Goal: Task Accomplishment & Management: Use online tool/utility

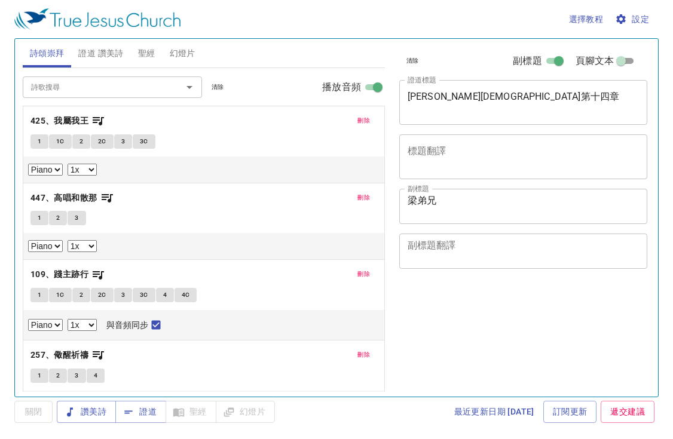
select select "1"
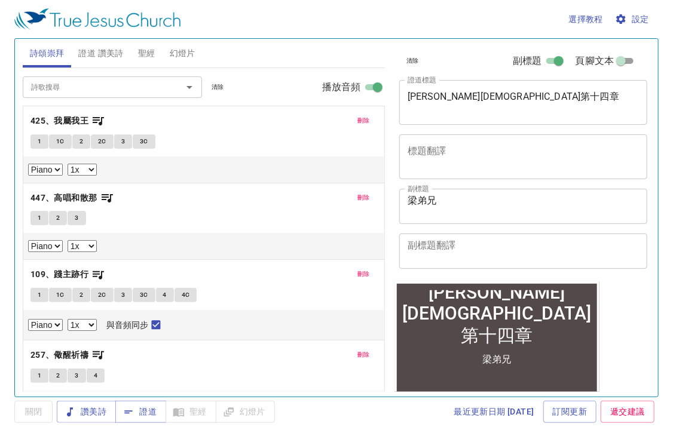
click at [341, 59] on div "詩頌崇拜 證道 讚美詩 聖經 幻燈片" at bounding box center [204, 53] width 362 height 29
click at [148, 413] on span "證道" at bounding box center [141, 412] width 32 height 15
click at [595, 98] on textarea "馬可福音第十四章" at bounding box center [524, 102] width 232 height 23
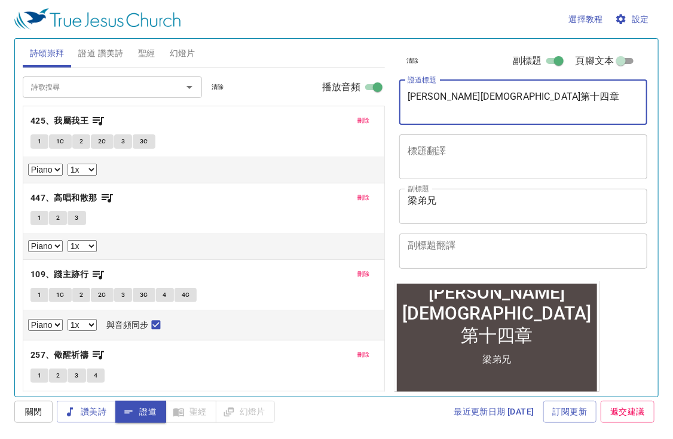
drag, startPoint x: 533, startPoint y: 98, endPoint x: 339, endPoint y: 102, distance: 193.7
click at [344, 102] on div "詩頌崇拜 證道 讚美詩 聖經 幻燈片 詩歌搜尋 詩歌搜尋 清除 播放音頻 刪除 425、我屬我王 1 1C 2 2C 3 3C Piano 0.6x 0.7x…" at bounding box center [336, 213] width 637 height 358
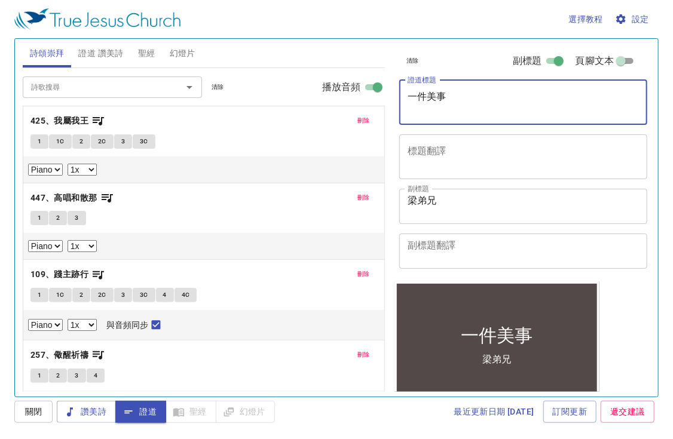
type textarea "一件美事"
click at [636, 20] on span "設定" at bounding box center [633, 19] width 32 height 15
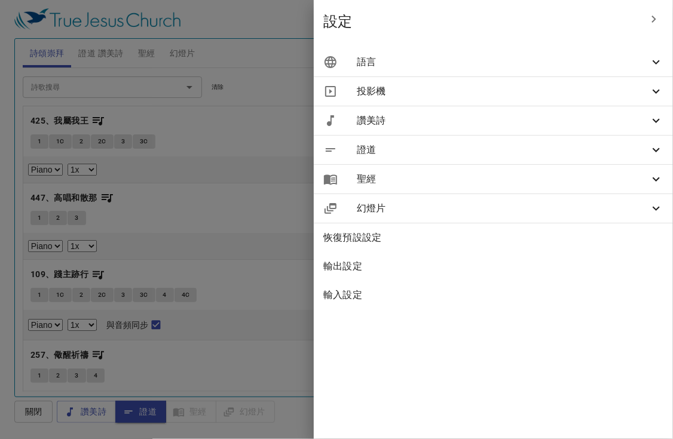
click at [427, 64] on span "語言" at bounding box center [503, 62] width 292 height 14
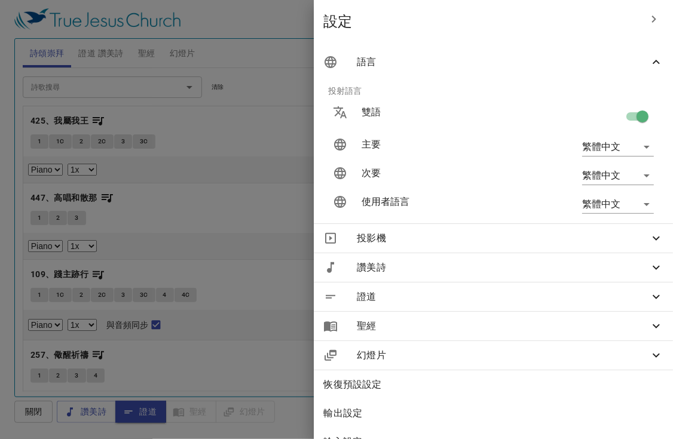
click at [629, 114] on input "checkbox" at bounding box center [642, 119] width 68 height 23
checkbox input "false"
click at [154, 50] on div at bounding box center [336, 219] width 673 height 439
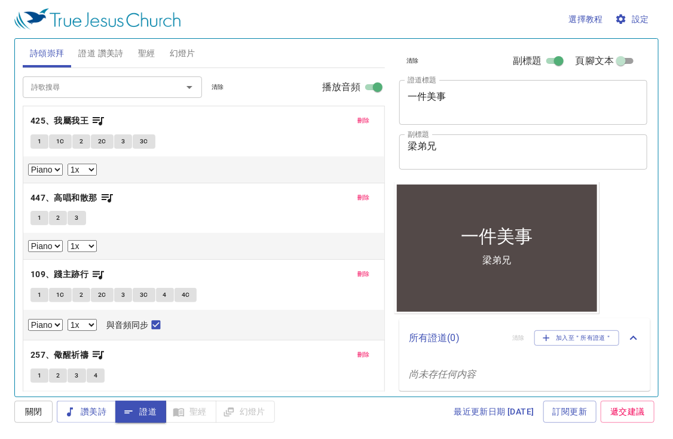
click at [153, 50] on span "聖經" at bounding box center [146, 53] width 17 height 15
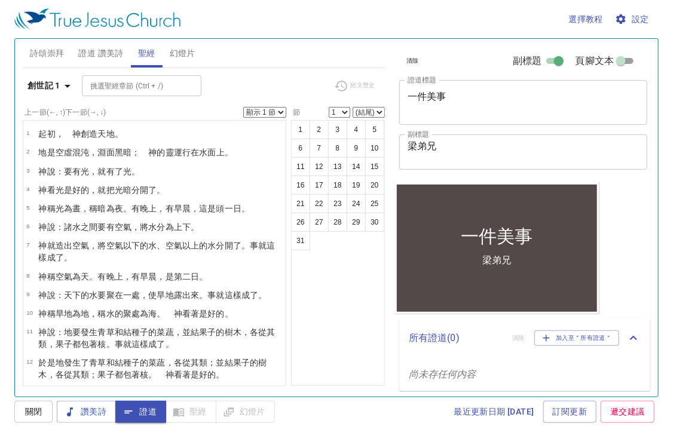
click at [36, 86] on b "創世記 1" at bounding box center [43, 85] width 33 height 15
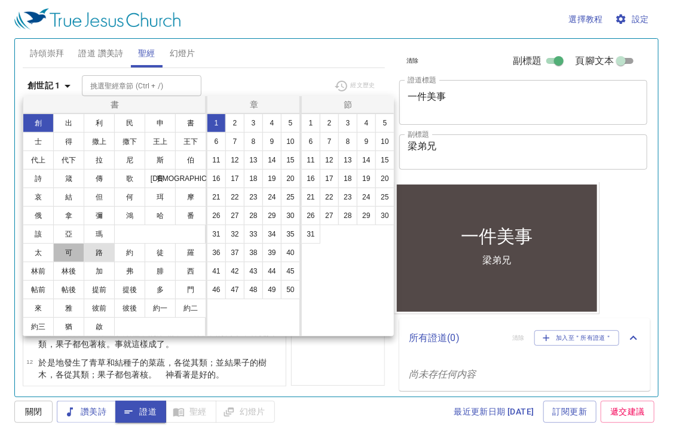
drag, startPoint x: 69, startPoint y: 257, endPoint x: 108, endPoint y: 250, distance: 39.4
click at [69, 258] on button "可" at bounding box center [68, 252] width 31 height 19
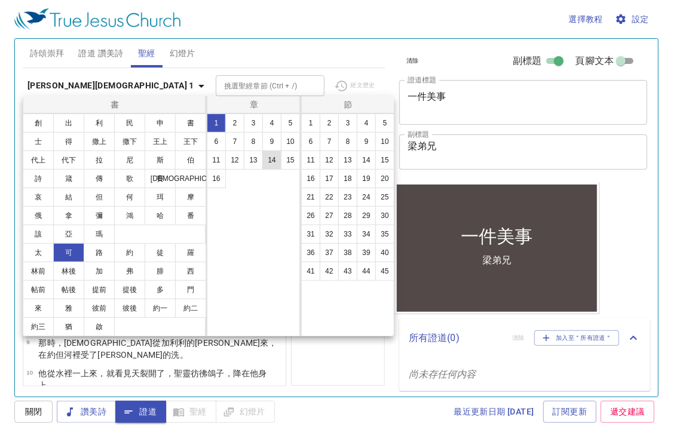
click at [273, 160] on button "14" at bounding box center [271, 160] width 19 height 19
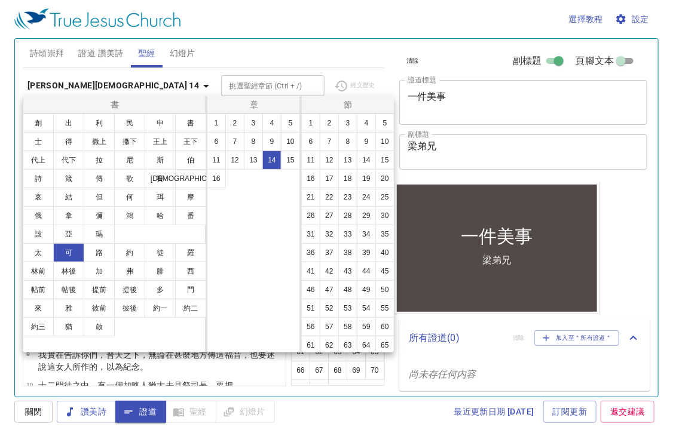
click at [150, 414] on div at bounding box center [336, 219] width 673 height 439
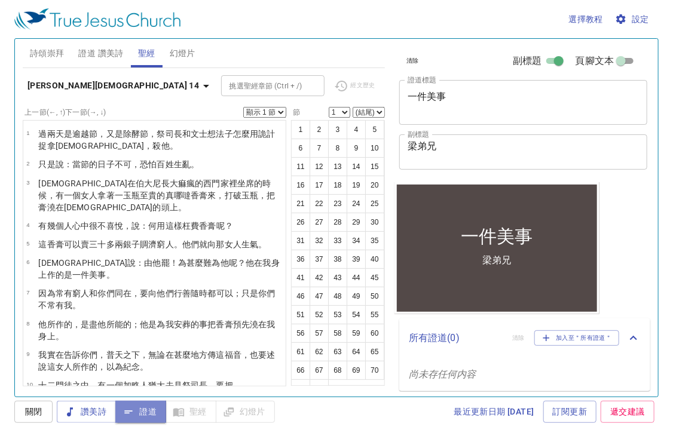
click at [142, 415] on span "證道" at bounding box center [141, 412] width 32 height 15
click at [148, 415] on span "證道" at bounding box center [141, 412] width 32 height 15
click at [54, 84] on b "[PERSON_NAME][DEMOGRAPHIC_DATA] 14" at bounding box center [113, 85] width 172 height 15
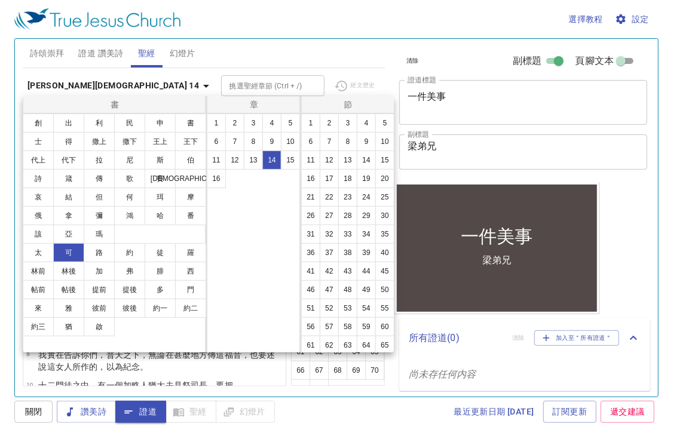
click at [289, 61] on div at bounding box center [336, 219] width 673 height 439
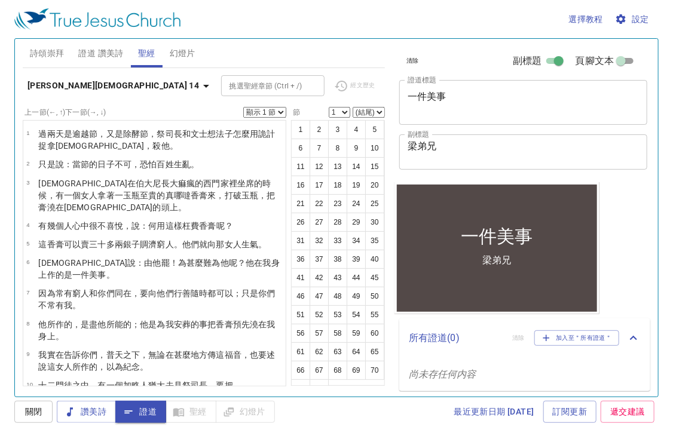
click at [98, 53] on span "證道 讚美詩" at bounding box center [100, 53] width 45 height 15
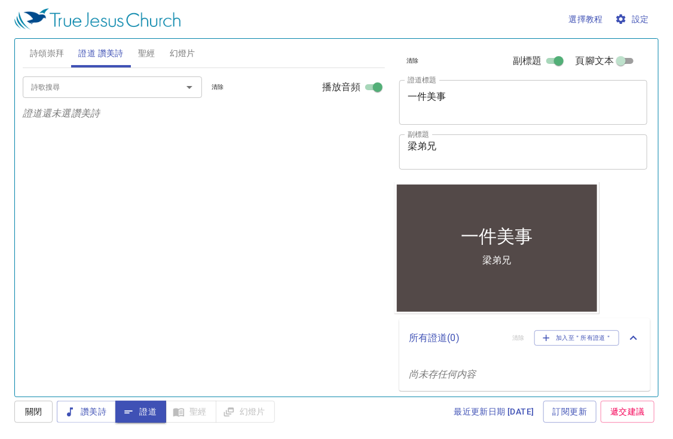
click at [39, 59] on span "詩頌崇拜" at bounding box center [47, 53] width 35 height 15
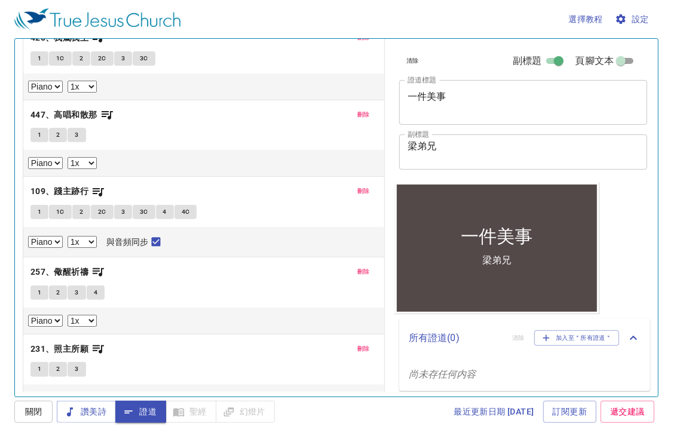
scroll to position [103, 0]
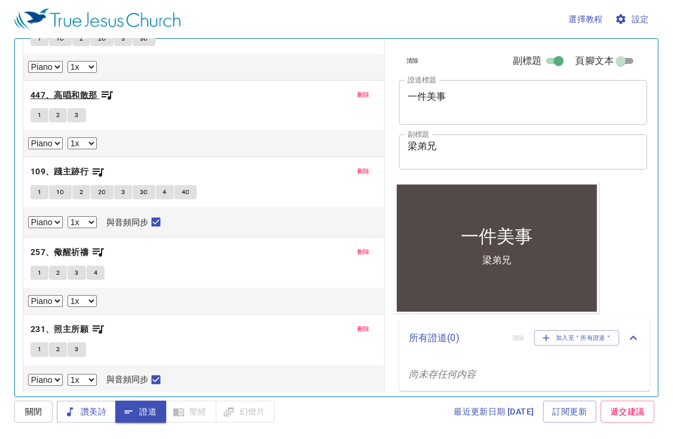
click at [74, 92] on b "447、高唱和散那" at bounding box center [63, 95] width 67 height 15
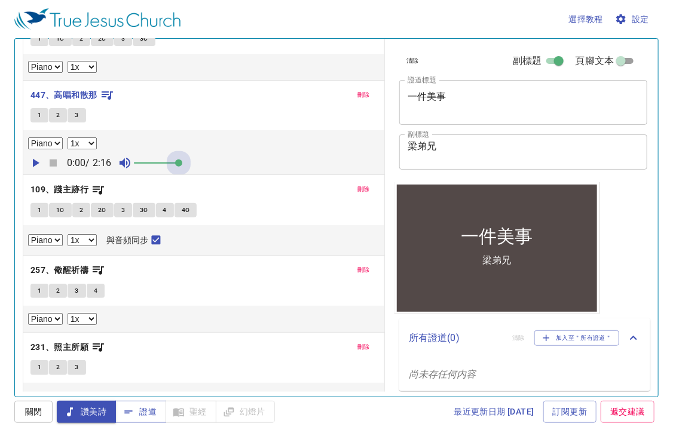
drag, startPoint x: 148, startPoint y: 162, endPoint x: 232, endPoint y: 170, distance: 84.7
click at [232, 170] on div "0:00 / 2:16" at bounding box center [203, 163] width 351 height 18
click at [36, 108] on button "1" at bounding box center [39, 115] width 18 height 14
select select "1"
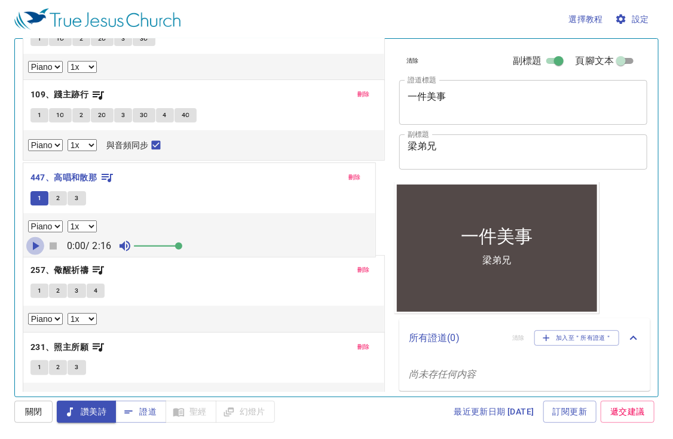
drag, startPoint x: 38, startPoint y: 164, endPoint x: 215, endPoint y: 252, distance: 197.5
select select "1"
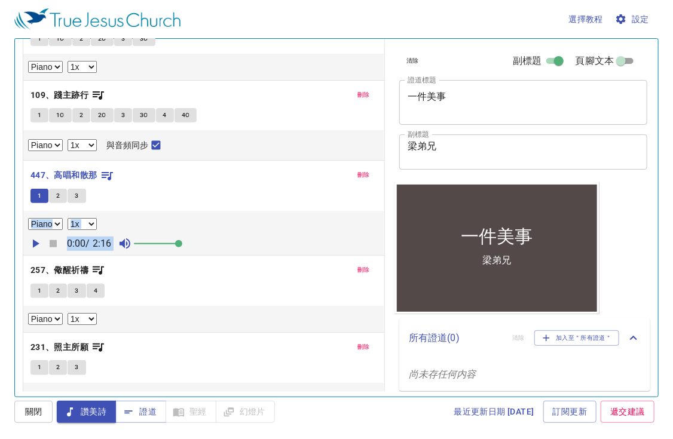
select select "1"
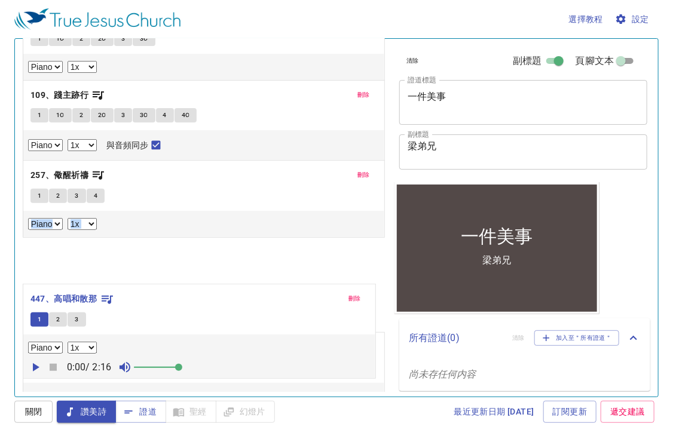
scroll to position [120, 0]
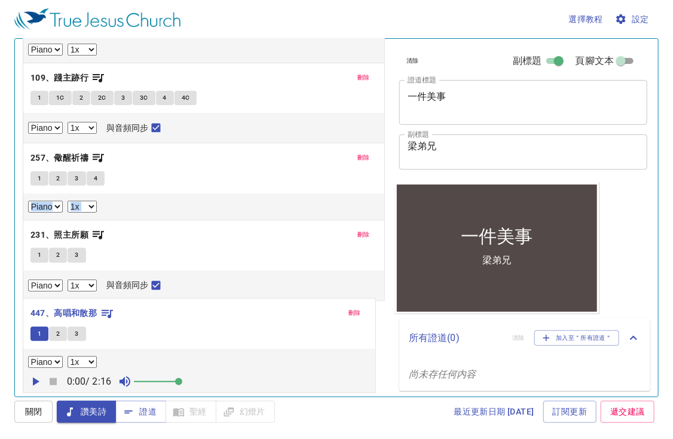
drag, startPoint x: 241, startPoint y: 186, endPoint x: 261, endPoint y: 323, distance: 138.8
select select "1"
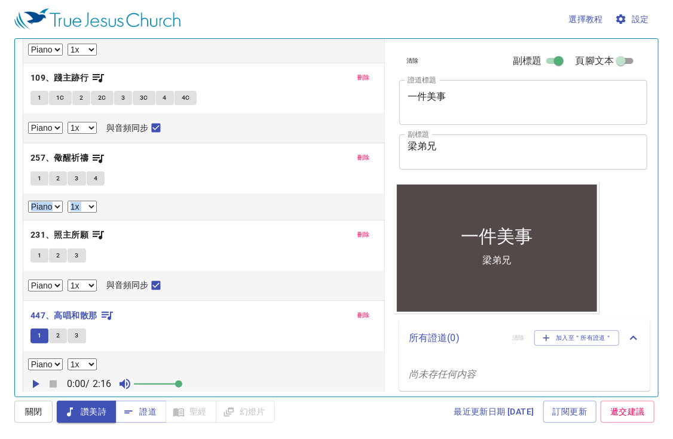
drag, startPoint x: 261, startPoint y: 323, endPoint x: 189, endPoint y: 244, distance: 106.2
click at [189, 244] on div "刪除 231、照主所願 1 2 3 Piano 0.6x 0.7x 0.8x 0.9x 1x 1.1x 1.2x 1.3x 1.4x 1.5x 1.7x 2x…" at bounding box center [203, 261] width 361 height 80
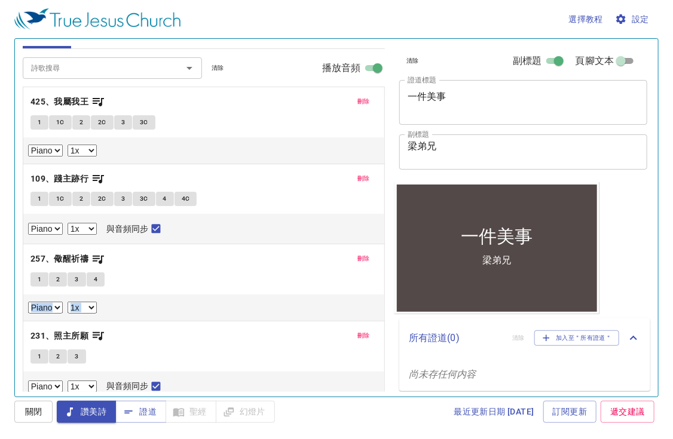
scroll to position [0, 0]
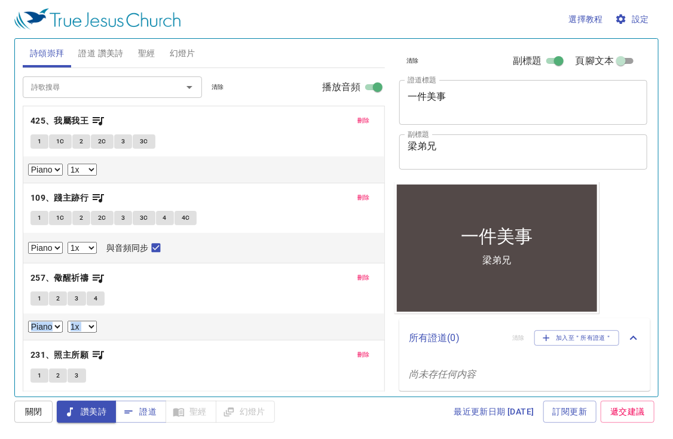
click at [42, 143] on button "1" at bounding box center [39, 141] width 18 height 14
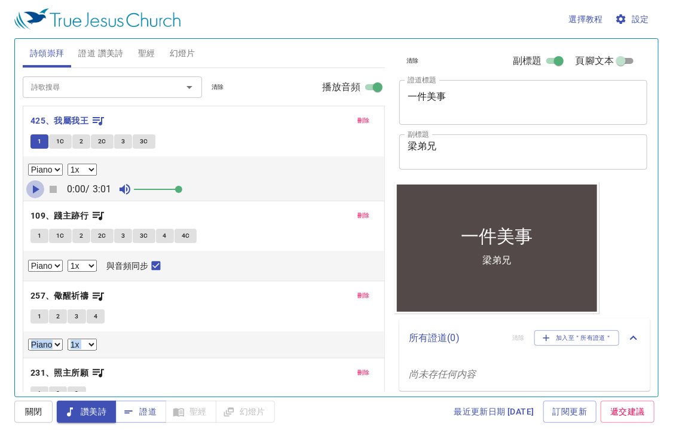
click at [36, 194] on icon "button" at bounding box center [35, 189] width 14 height 14
click at [40, 143] on span "1" at bounding box center [40, 141] width 4 height 11
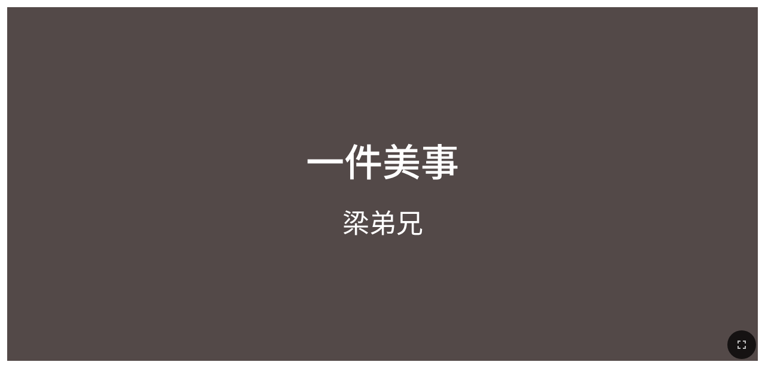
click at [478, 335] on div at bounding box center [382, 344] width 765 height 47
drag, startPoint x: 649, startPoint y: 255, endPoint x: 641, endPoint y: 250, distance: 9.1
click at [478, 254] on div at bounding box center [382, 304] width 751 height 113
click at [478, 250] on div at bounding box center [382, 304] width 751 height 113
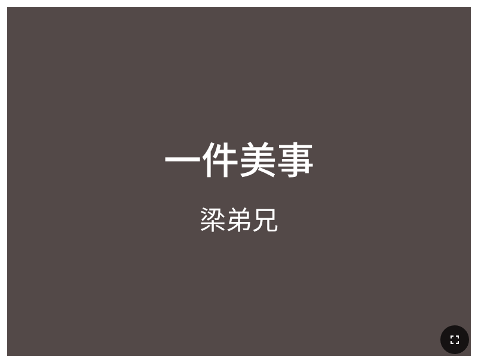
click at [449, 341] on icon "button" at bounding box center [455, 339] width 14 height 14
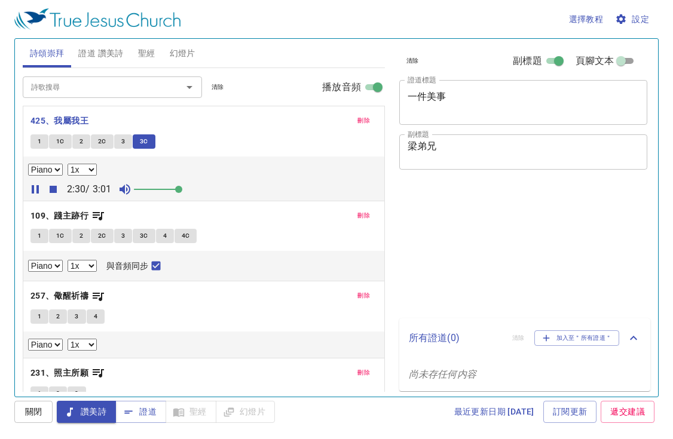
select select "1"
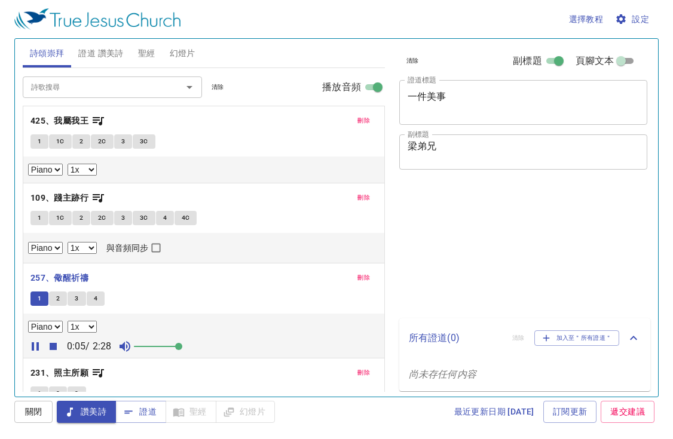
select select "1"
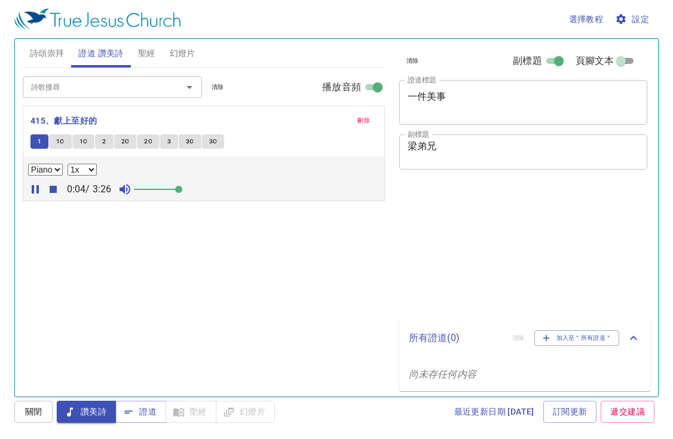
select select "1"
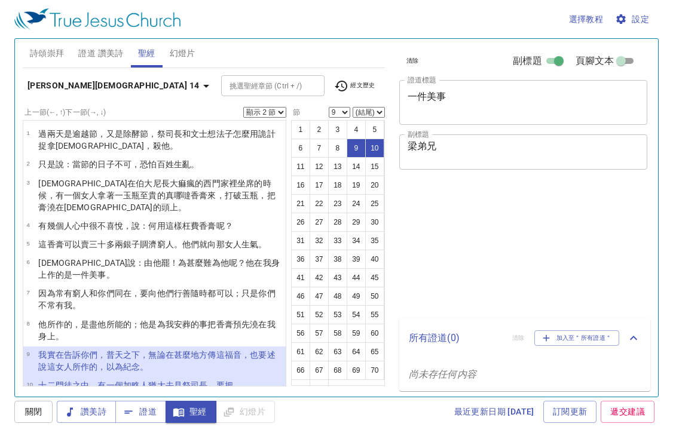
select select "2"
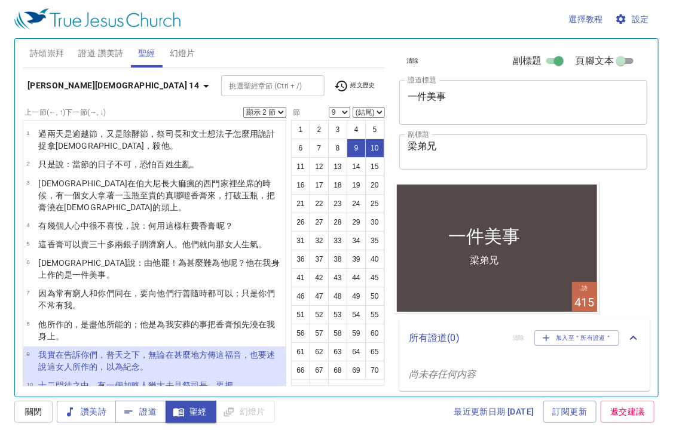
click at [185, 381] on wg4314 "祭司長 ，要 把耶穌交給 他們 。" at bounding box center [135, 392] width 195 height 22
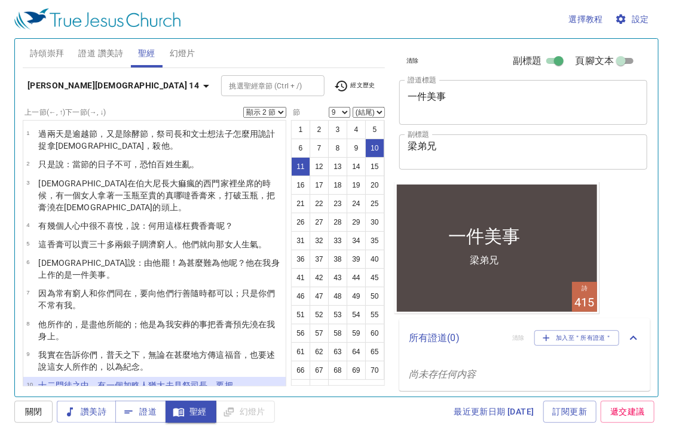
select select "10"
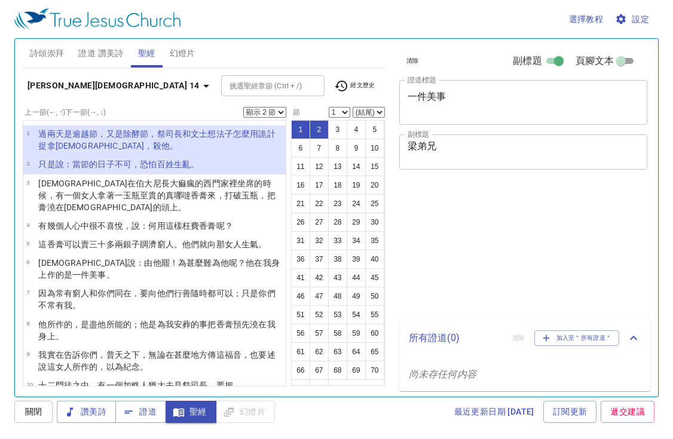
select select "2"
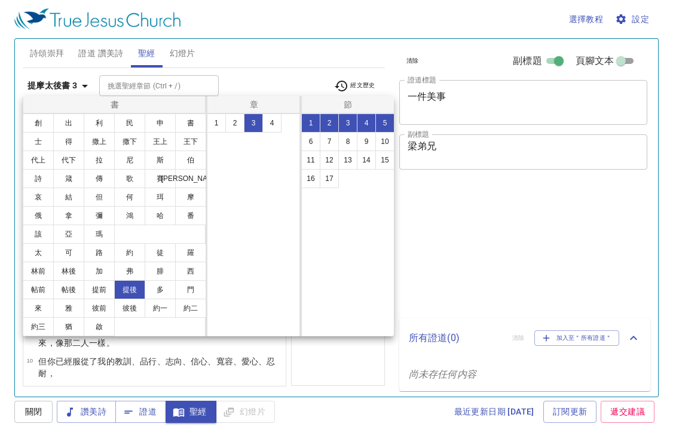
select select "5"
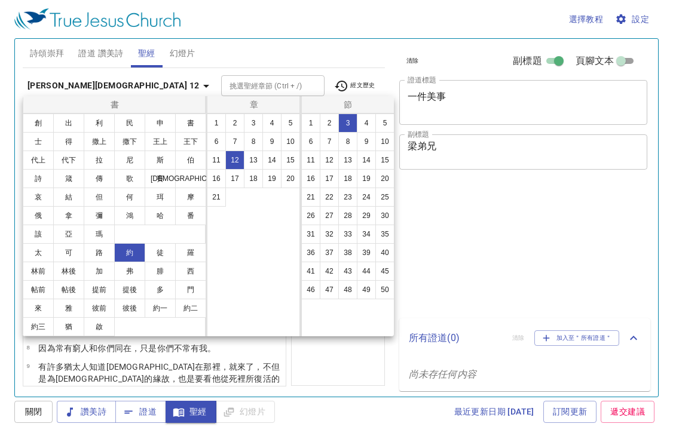
select select "3"
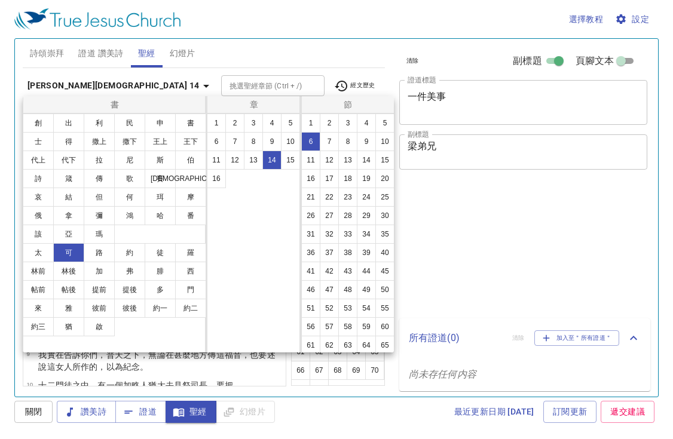
select select "6"
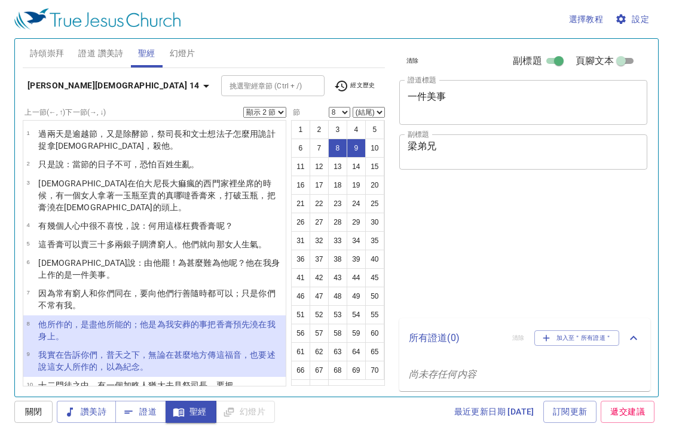
select select "2"
select select "8"
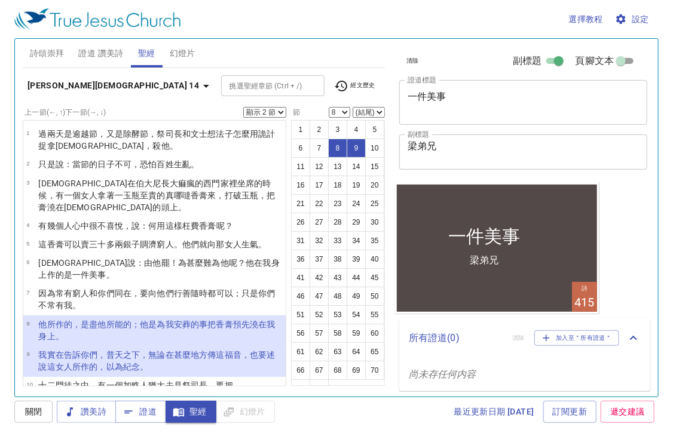
click at [266, 107] on select "顯示 1 節 顯示 2 節 顯示 3 節 顯示 4 節 顯示 5 節" at bounding box center [264, 112] width 43 height 11
click at [263, 114] on select "顯示 1 節 顯示 2 節 顯示 3 節 顯示 4 節 顯示 5 節" at bounding box center [264, 112] width 43 height 11
click at [265, 111] on select "顯示 1 節 顯示 2 節 顯示 3 節 顯示 4 節 顯示 5 節" at bounding box center [264, 112] width 43 height 11
click at [270, 107] on select "顯示 1 節 顯示 2 節 顯示 3 節 顯示 4 節 顯示 5 節" at bounding box center [264, 112] width 43 height 11
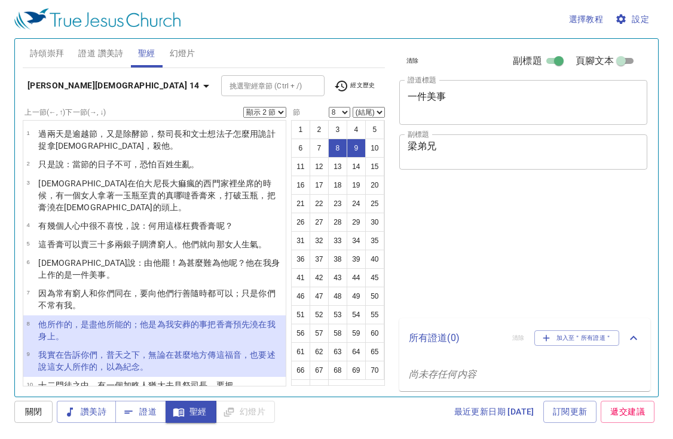
select select "2"
select select "8"
select select "2"
select select "8"
